Goal: Navigation & Orientation: Understand site structure

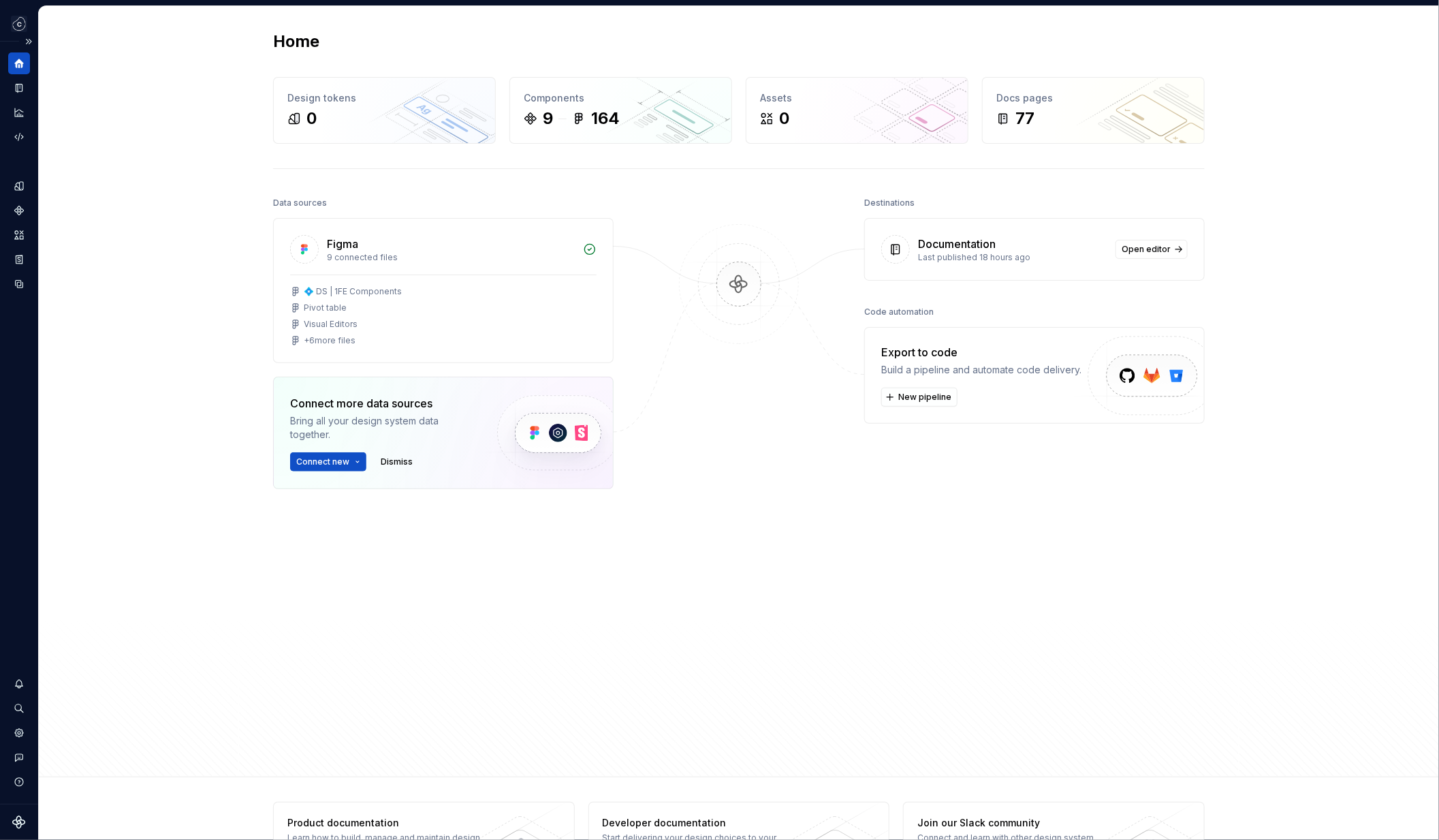
click at [20, 828] on icon "Supernova Logo" at bounding box center [19, 822] width 13 height 13
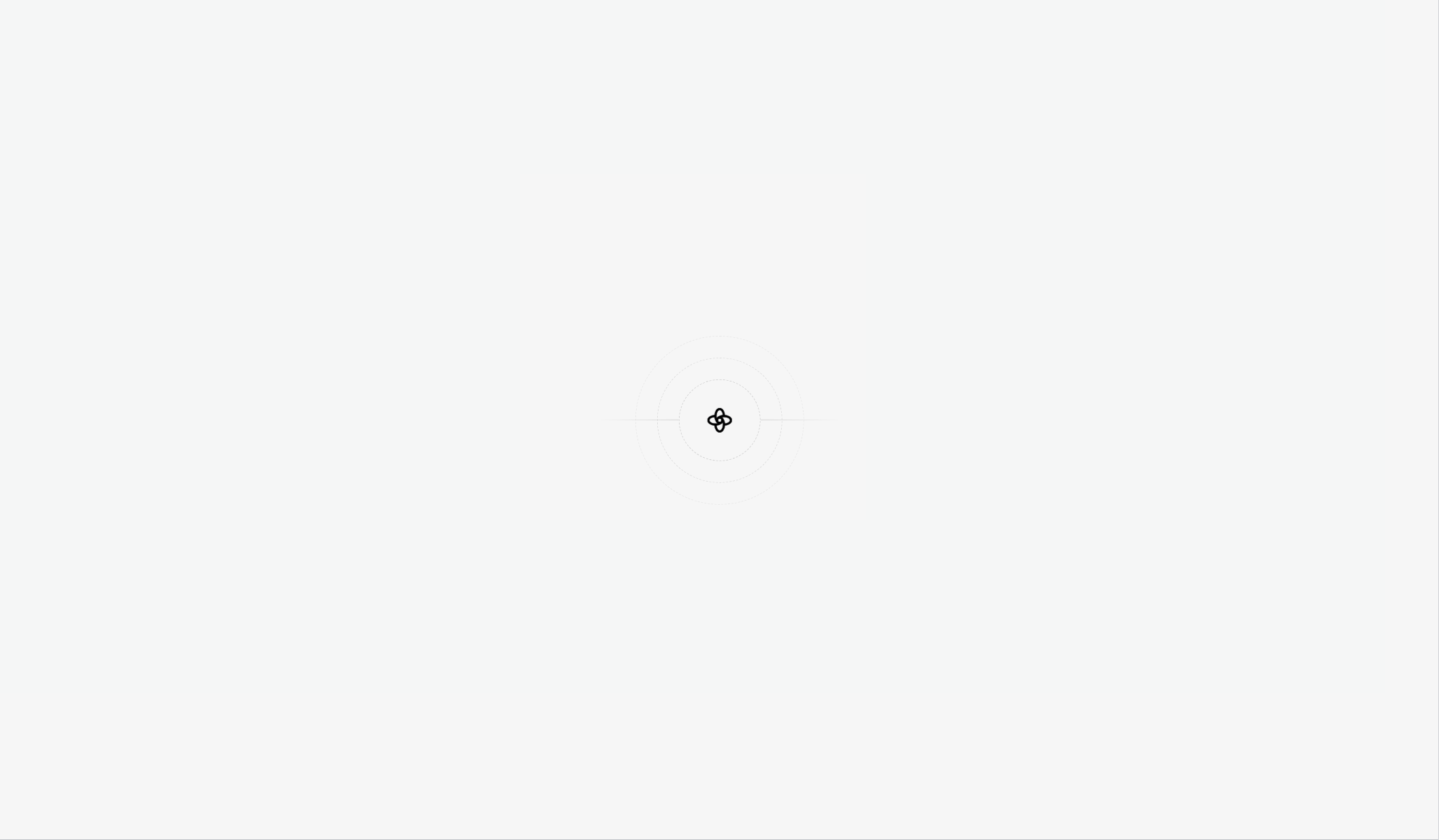
click at [20, 813] on div at bounding box center [720, 420] width 1439 height 840
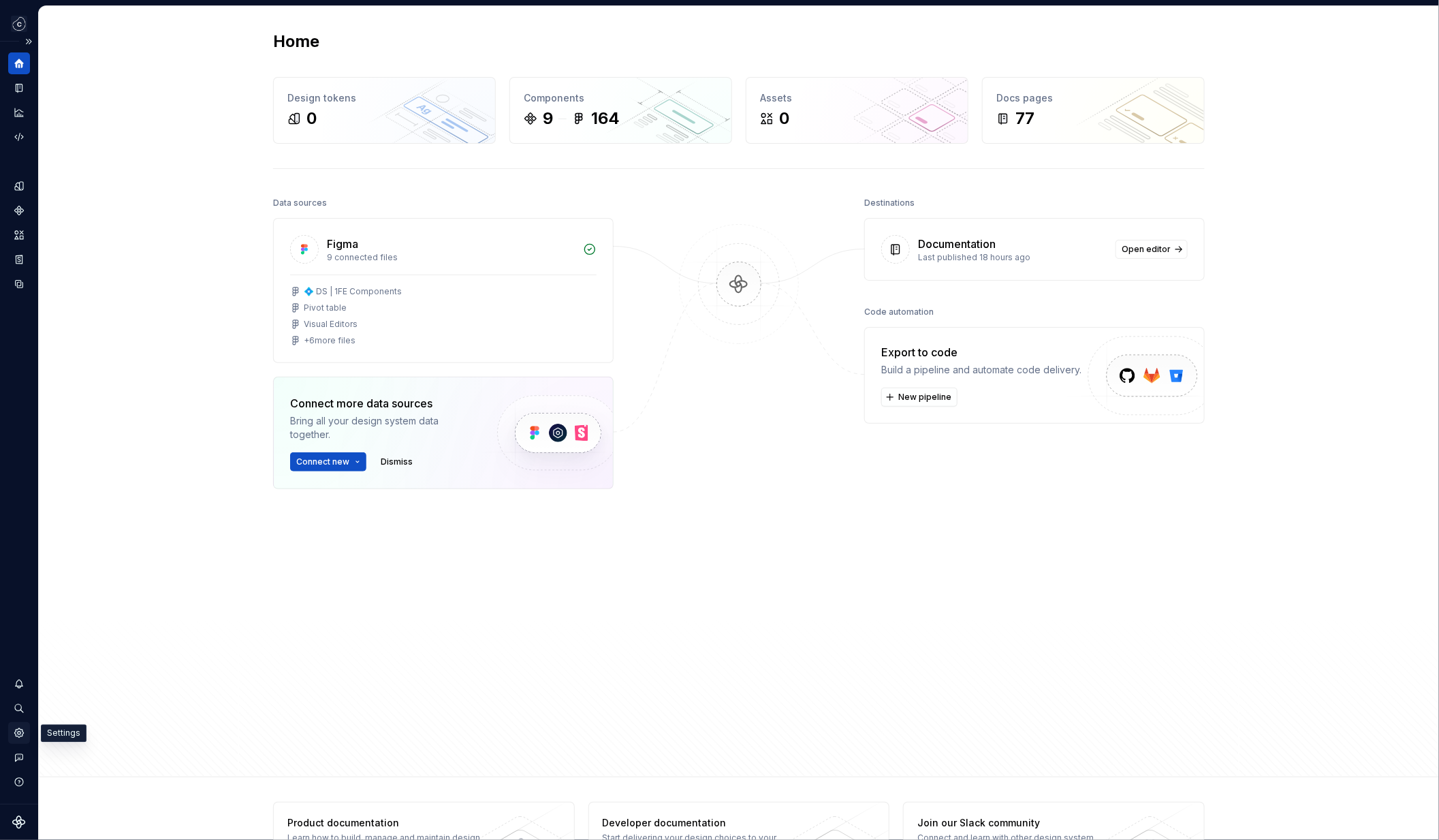
click at [22, 724] on div "Settings" at bounding box center [19, 733] width 22 height 22
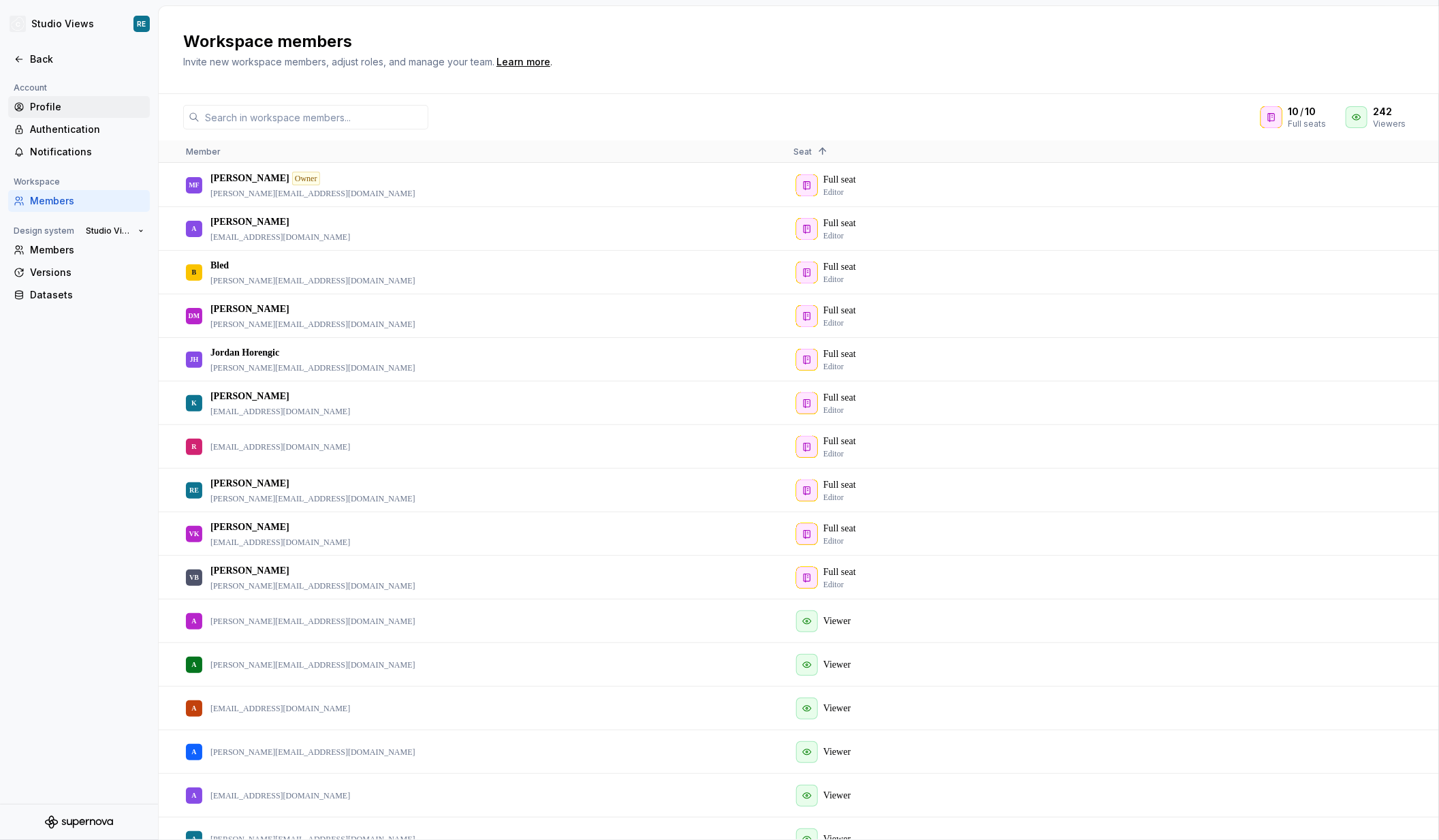
click at [78, 98] on div "Profile" at bounding box center [79, 107] width 142 height 22
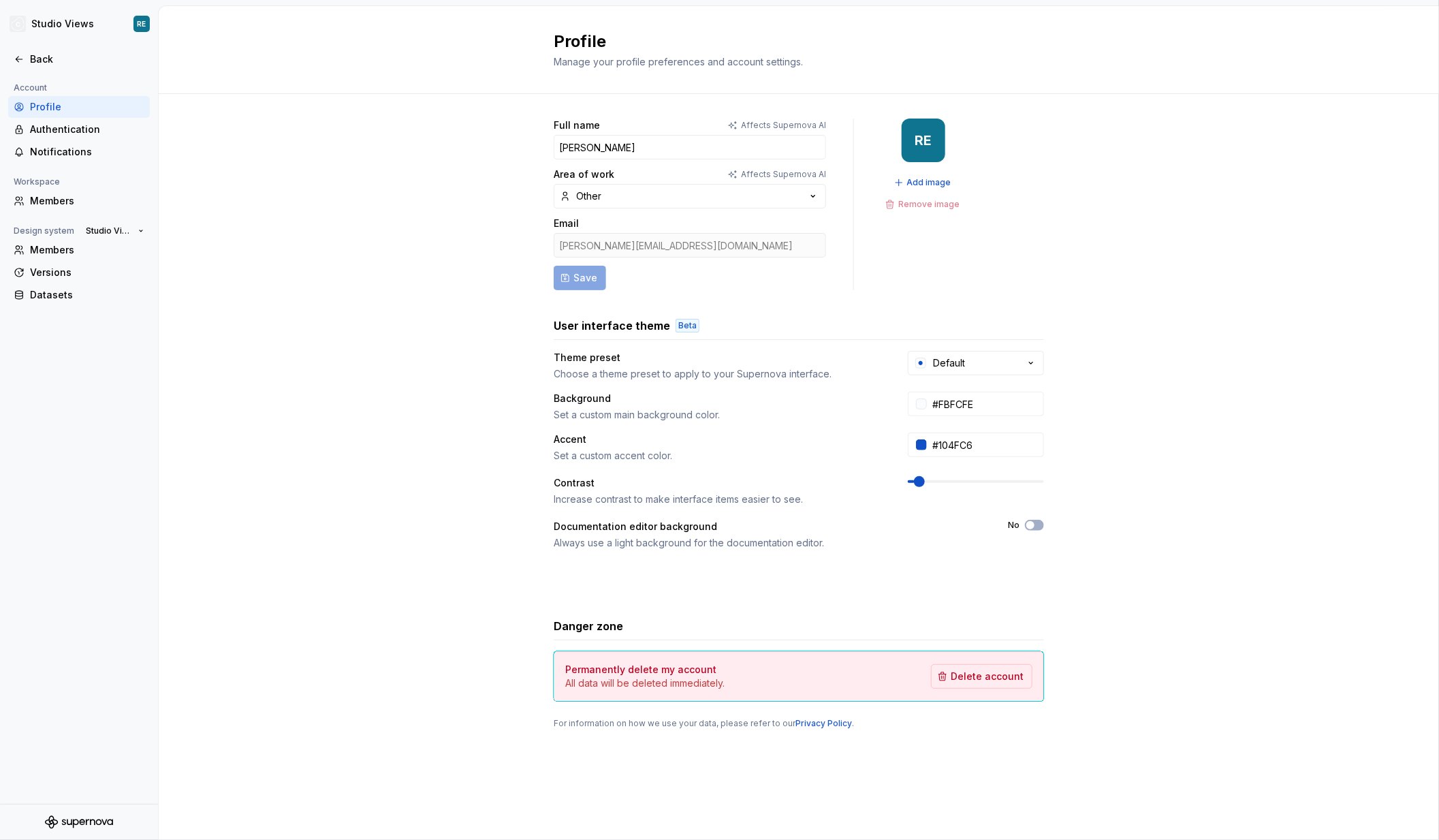
click at [715, 532] on div "Documentation editor background Always use a light background for the documenta…" at bounding box center [768, 534] width 430 height 30
click at [115, 131] on div "Authentication" at bounding box center [87, 129] width 115 height 14
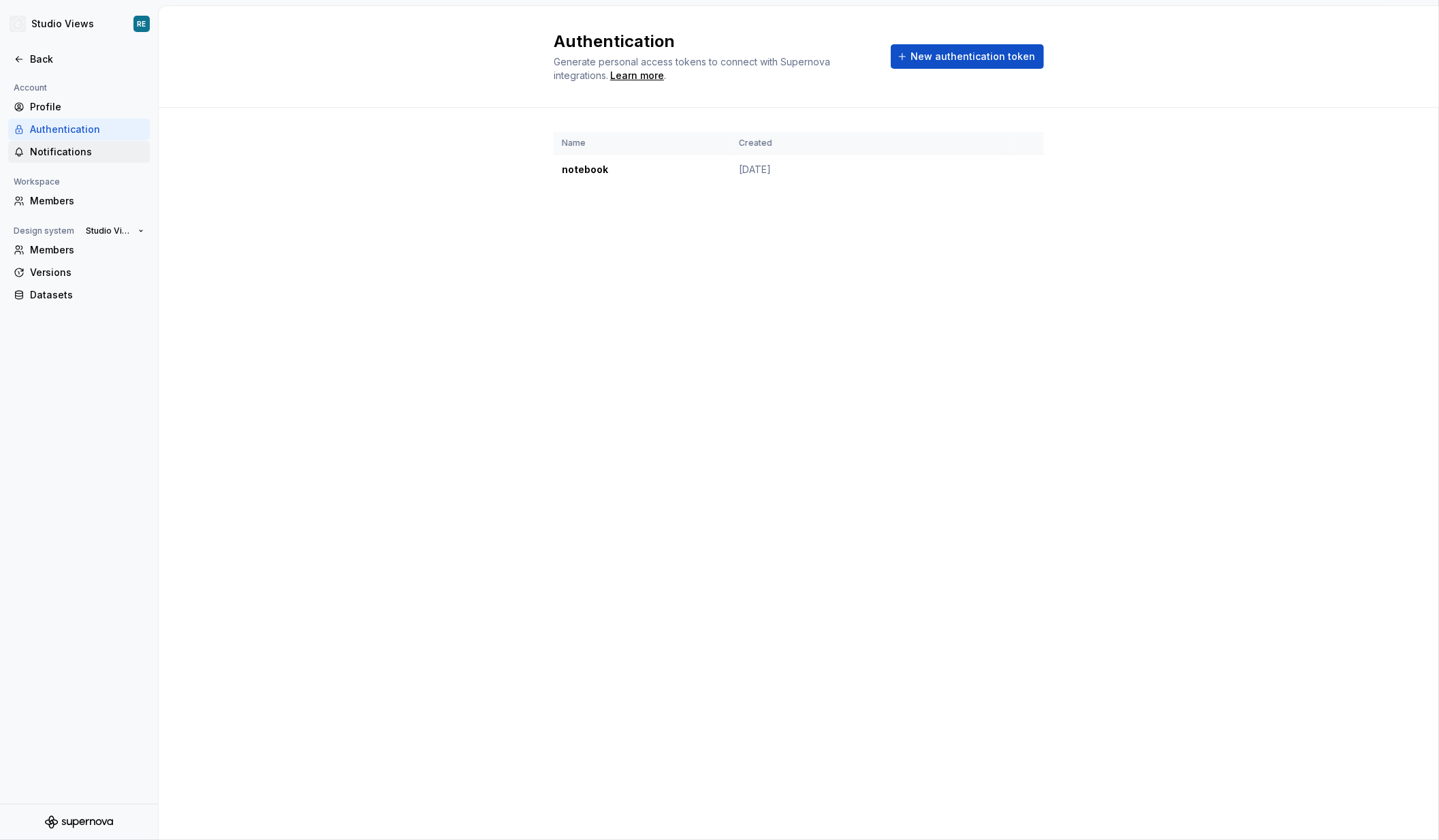
click at [109, 158] on div "Notifications" at bounding box center [87, 151] width 115 height 14
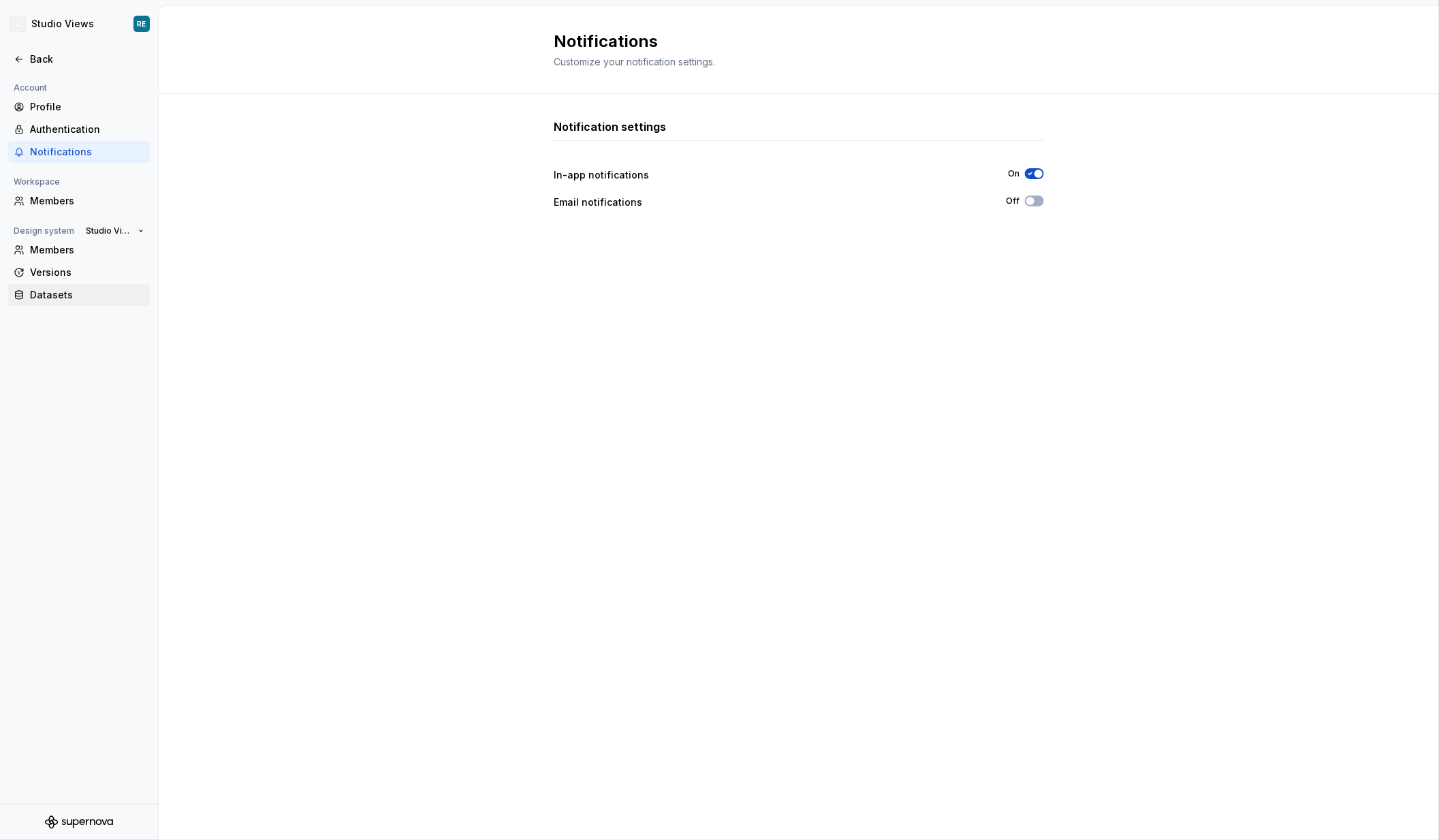
click at [62, 295] on div "Datasets" at bounding box center [87, 295] width 115 height 14
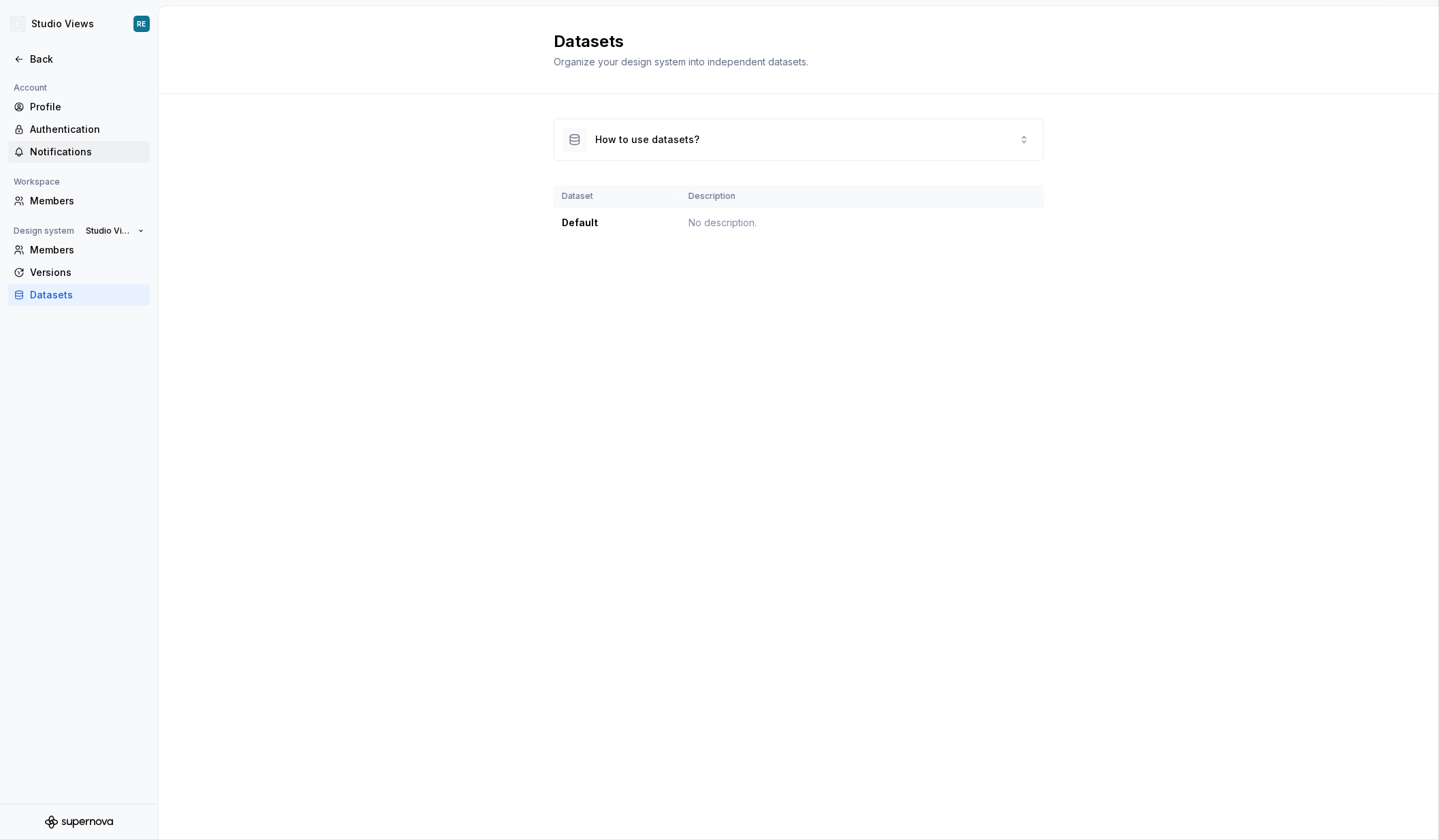
click at [85, 147] on div "Notifications" at bounding box center [87, 151] width 115 height 14
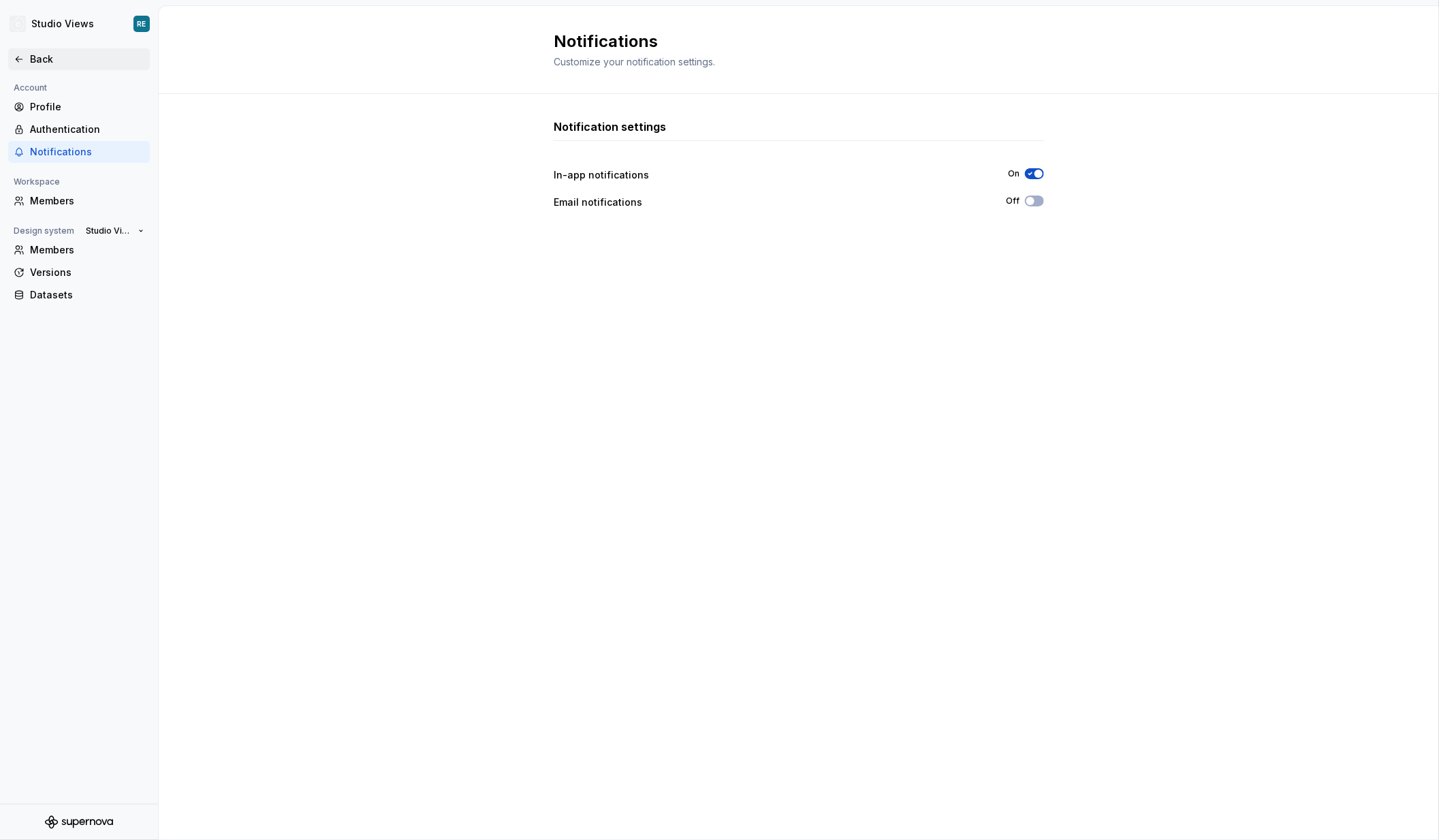
click at [24, 52] on div "Back" at bounding box center [79, 59] width 131 height 14
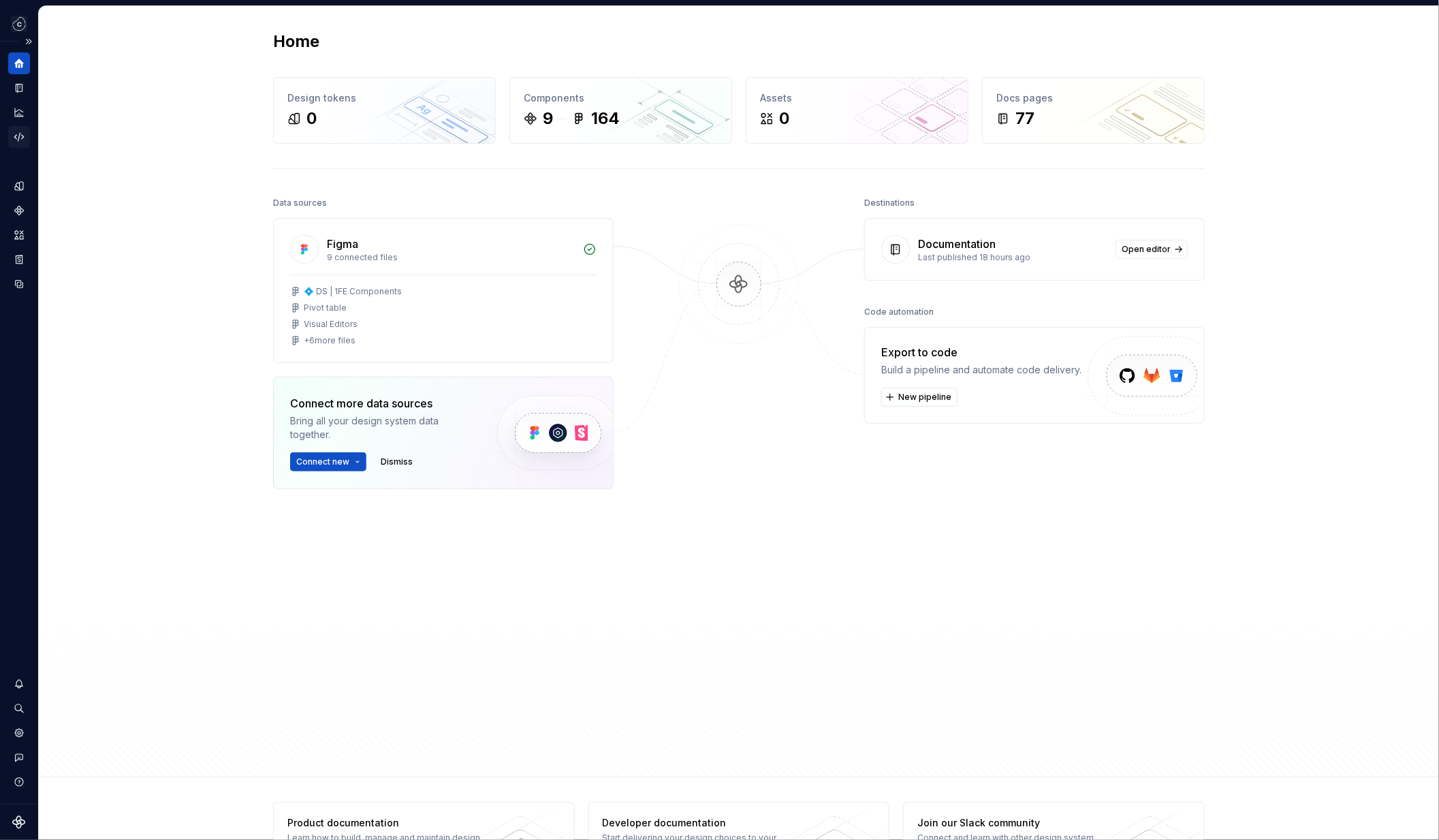
click at [18, 136] on icon "Code automation" at bounding box center [19, 137] width 12 height 12
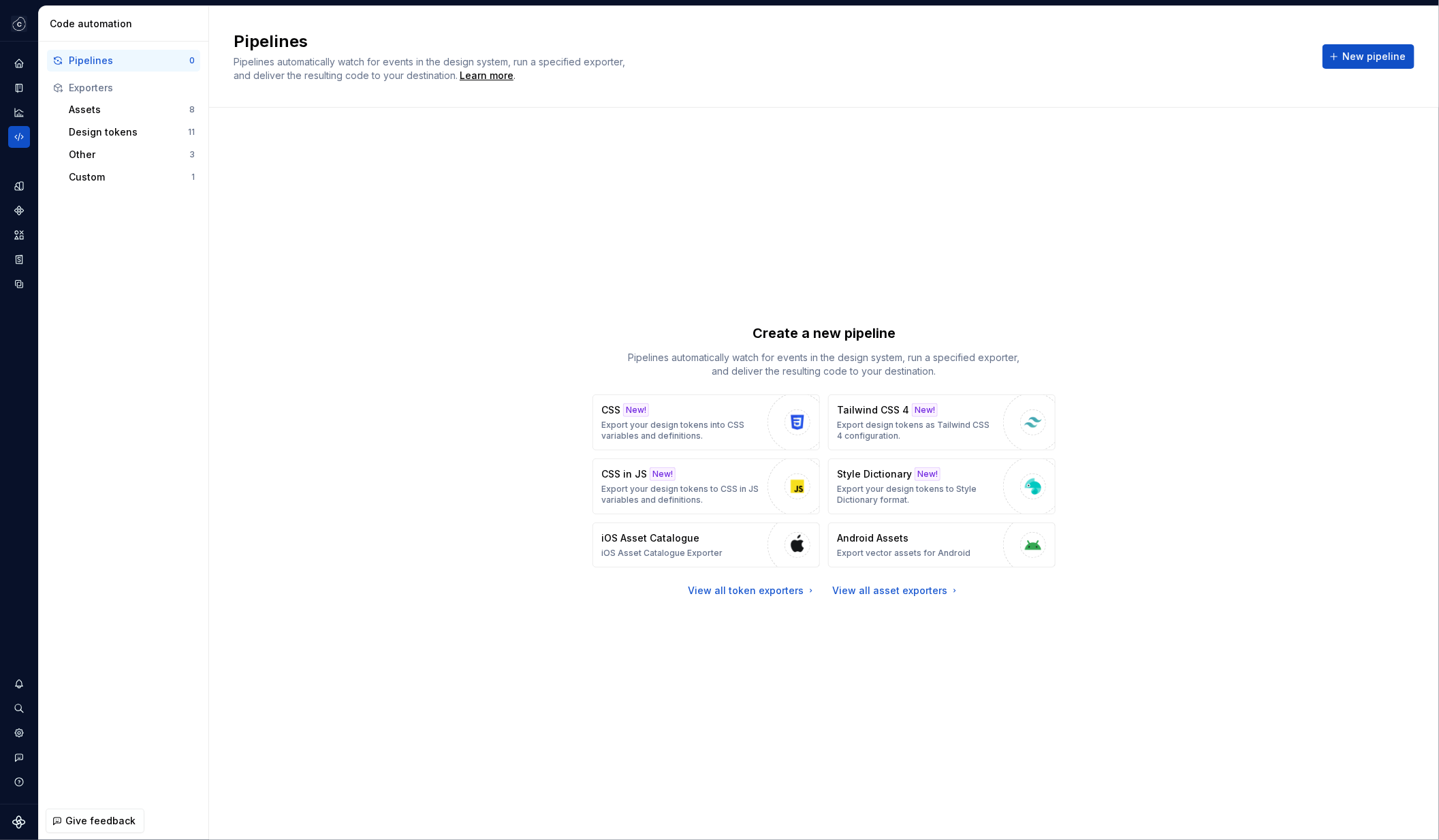
click at [136, 90] on div "Exporters" at bounding box center [132, 88] width 126 height 14
click at [132, 111] on div "Assets" at bounding box center [129, 109] width 120 height 14
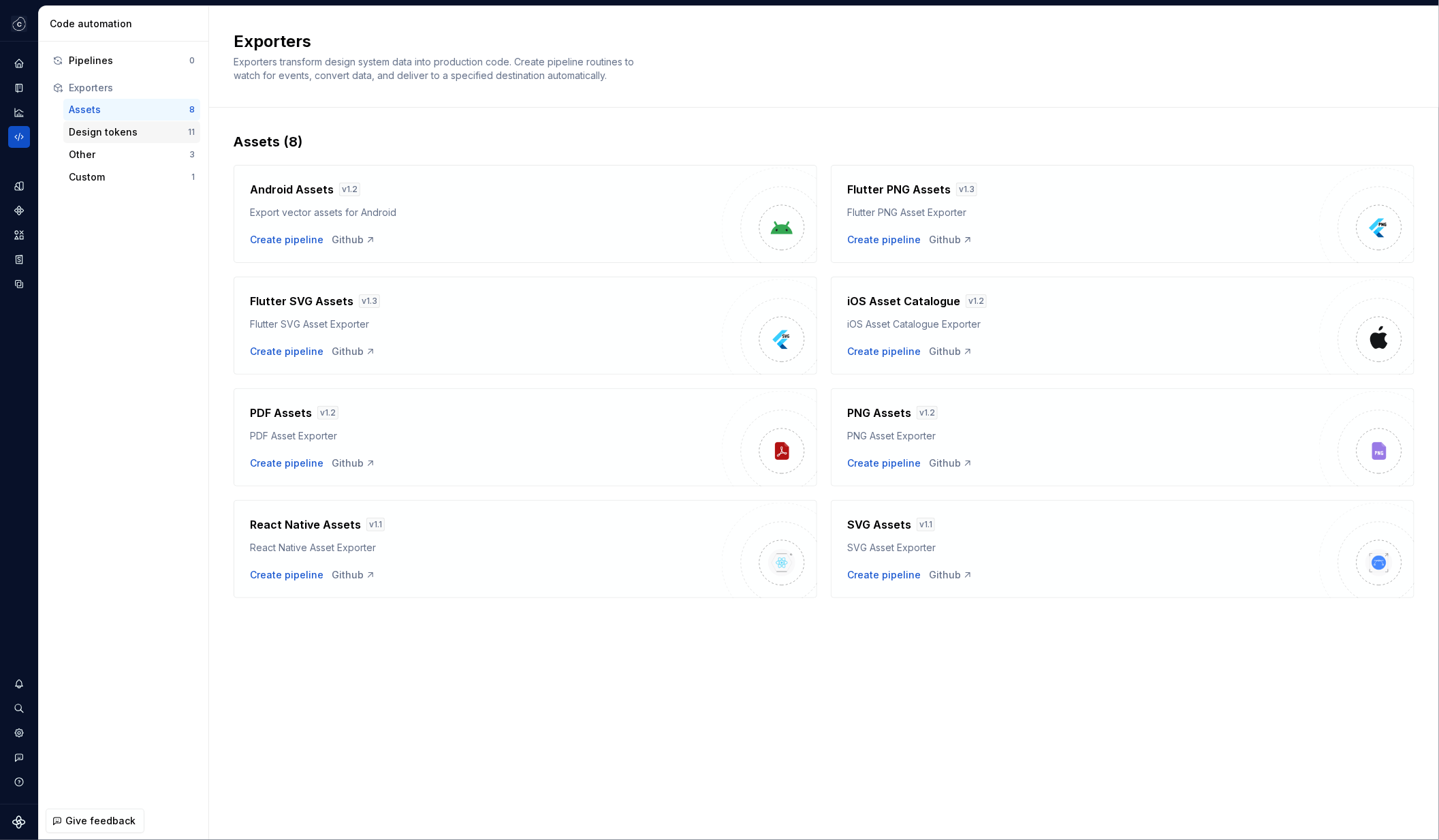
click at [156, 132] on div "Design tokens" at bounding box center [129, 132] width 119 height 14
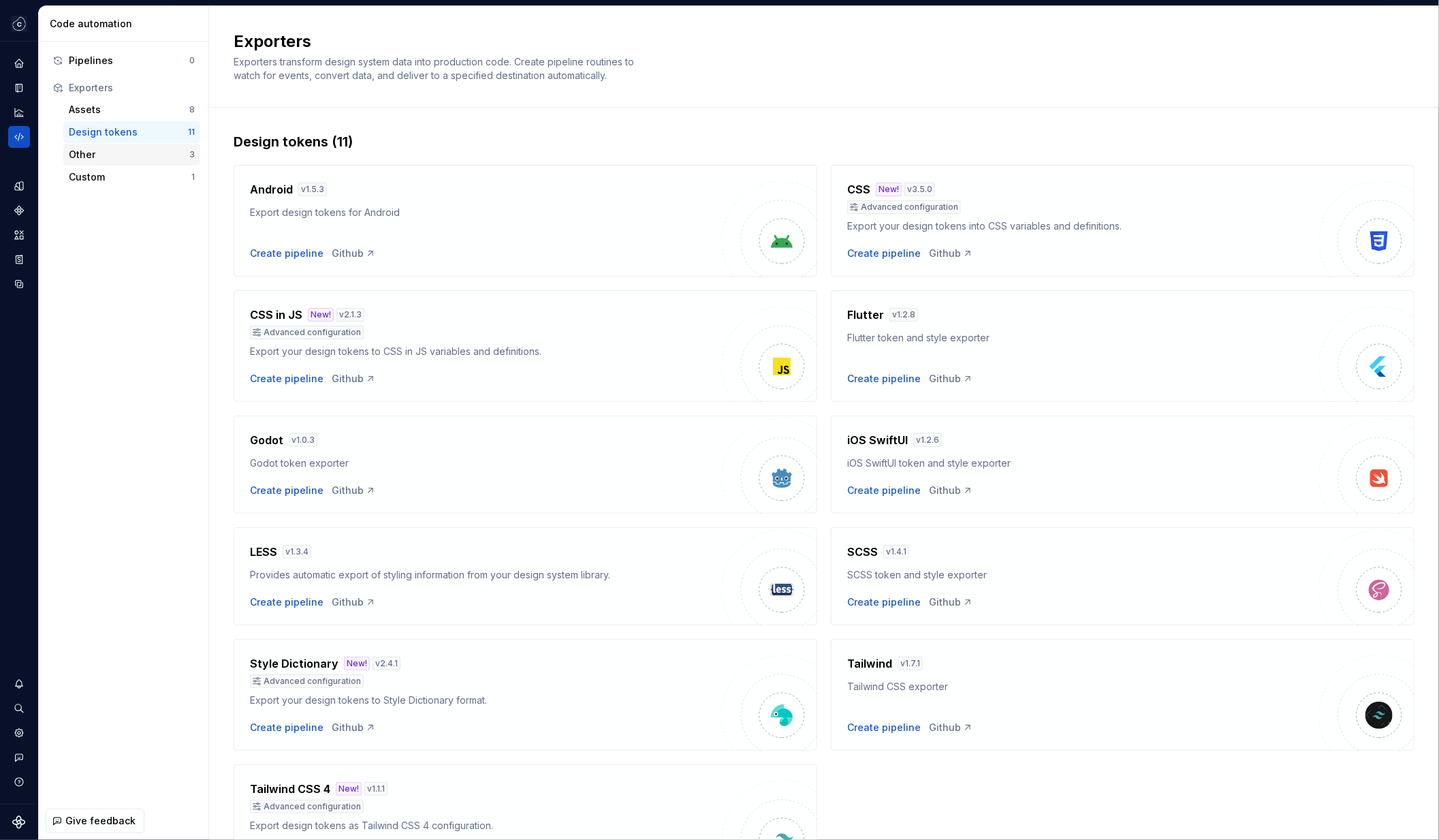
click at [156, 151] on div "Other" at bounding box center [129, 155] width 120 height 14
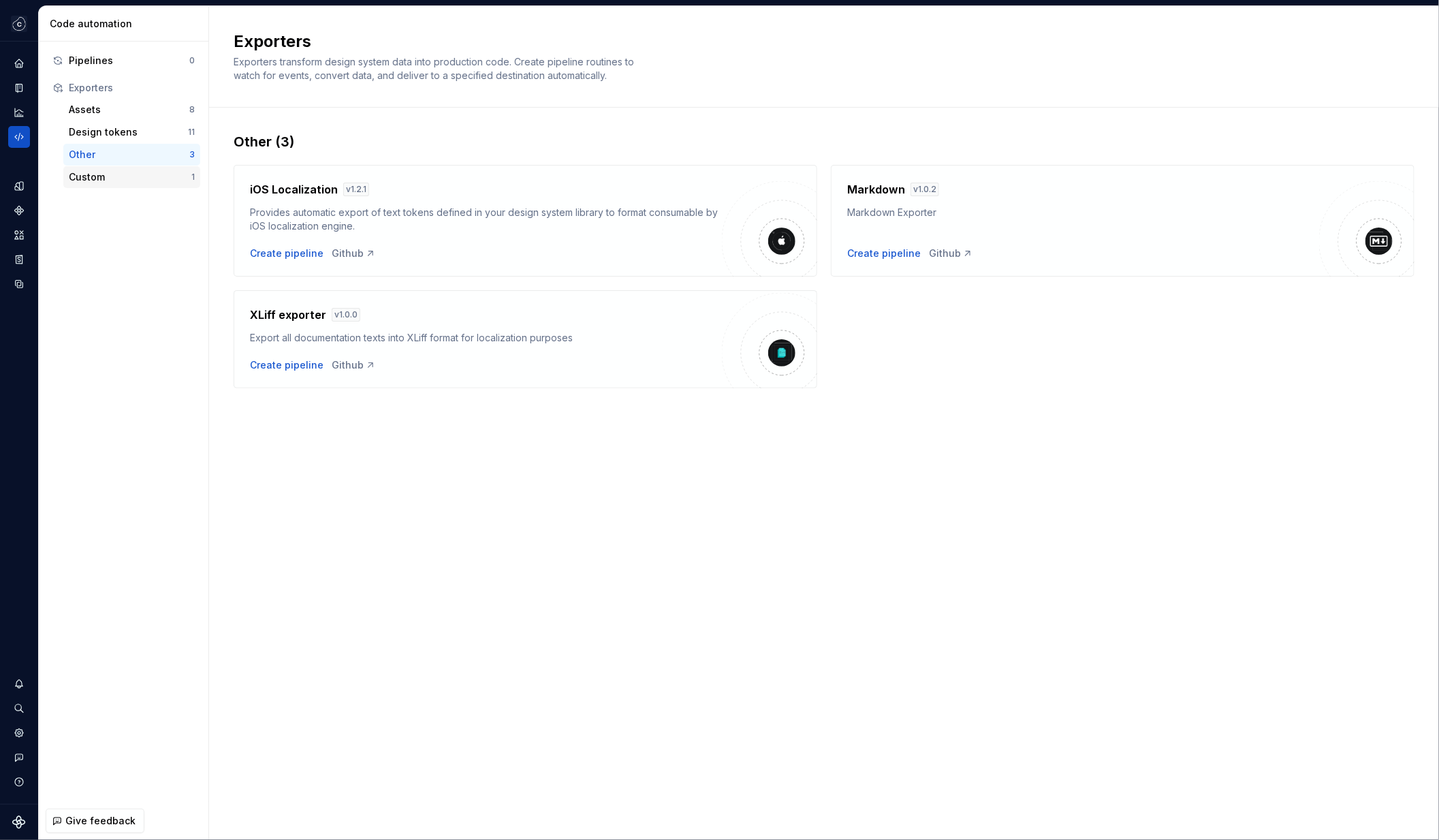
click at [136, 170] on div "Custom" at bounding box center [130, 177] width 123 height 14
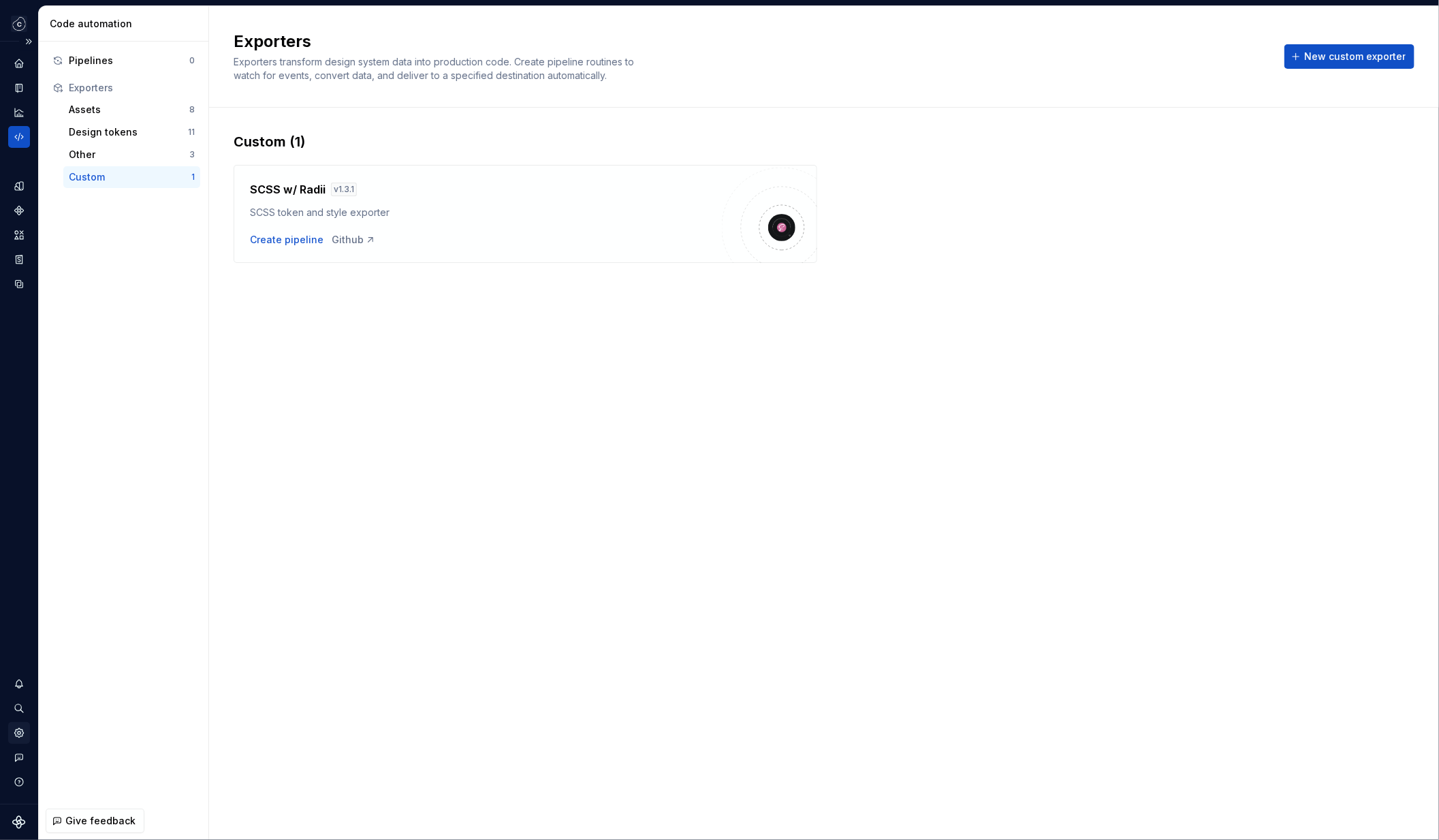
click at [21, 730] on icon "Settings" at bounding box center [19, 733] width 9 height 9
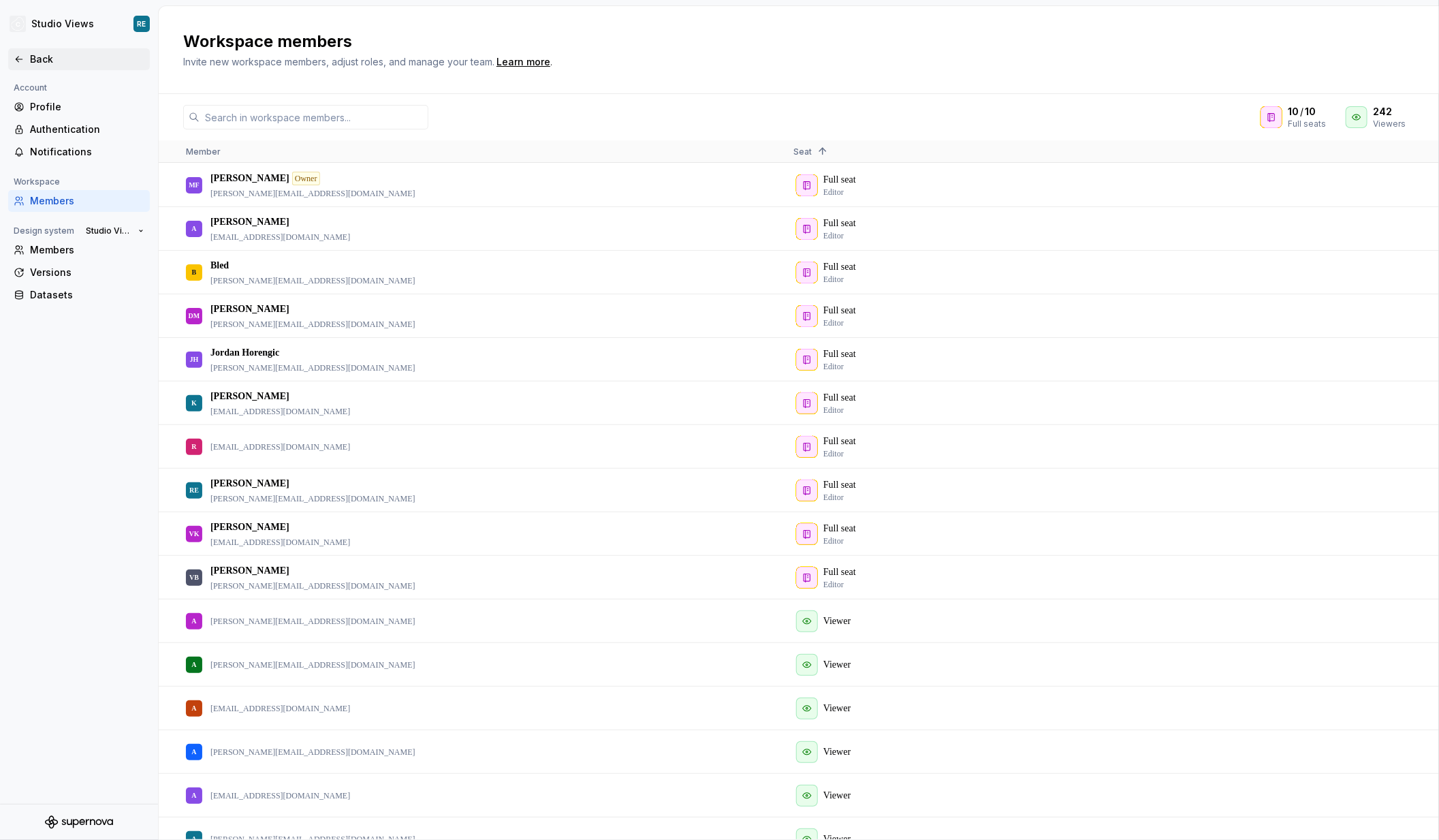
click at [37, 57] on div "Back" at bounding box center [87, 59] width 115 height 14
